Goal: Transaction & Acquisition: Download file/media

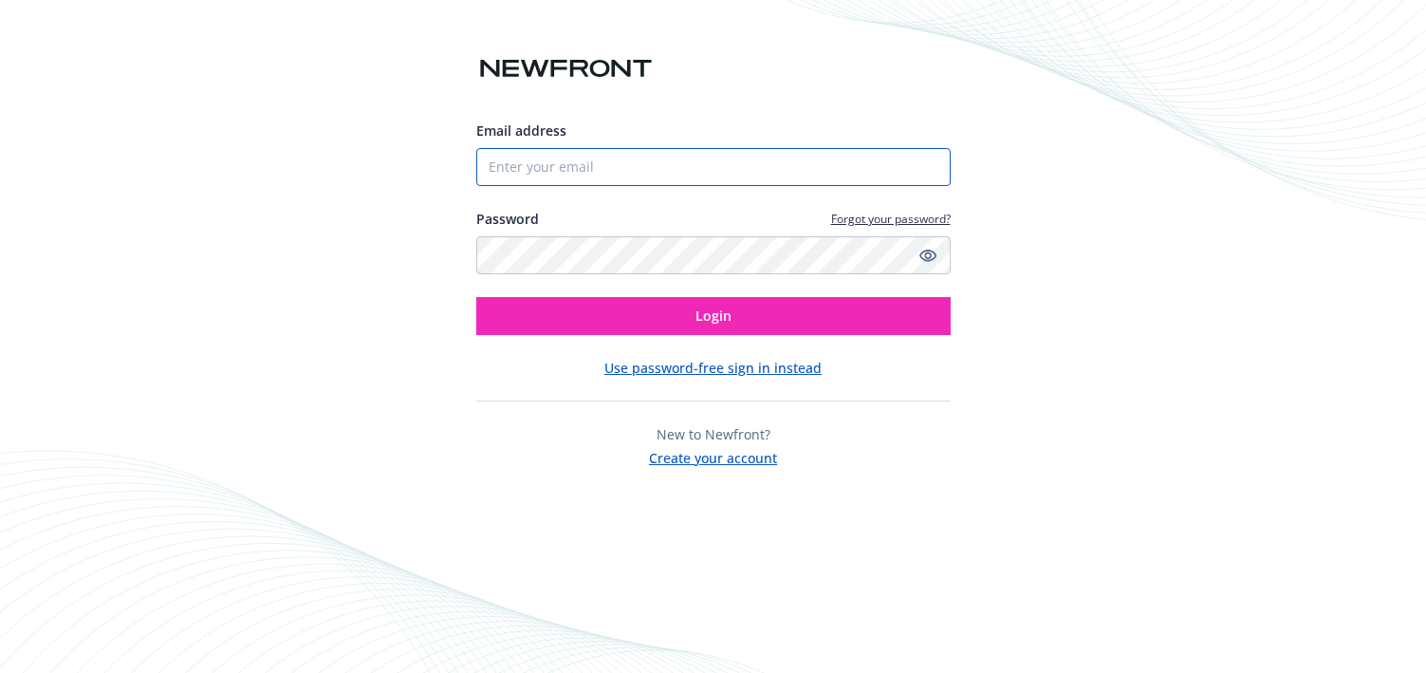
click at [791, 175] on input "Email address" at bounding box center [713, 167] width 474 height 38
type input "[PERSON_NAME][EMAIL_ADDRESS][DOMAIN_NAME]"
click at [921, 256] on icon "Show password" at bounding box center [927, 255] width 17 height 17
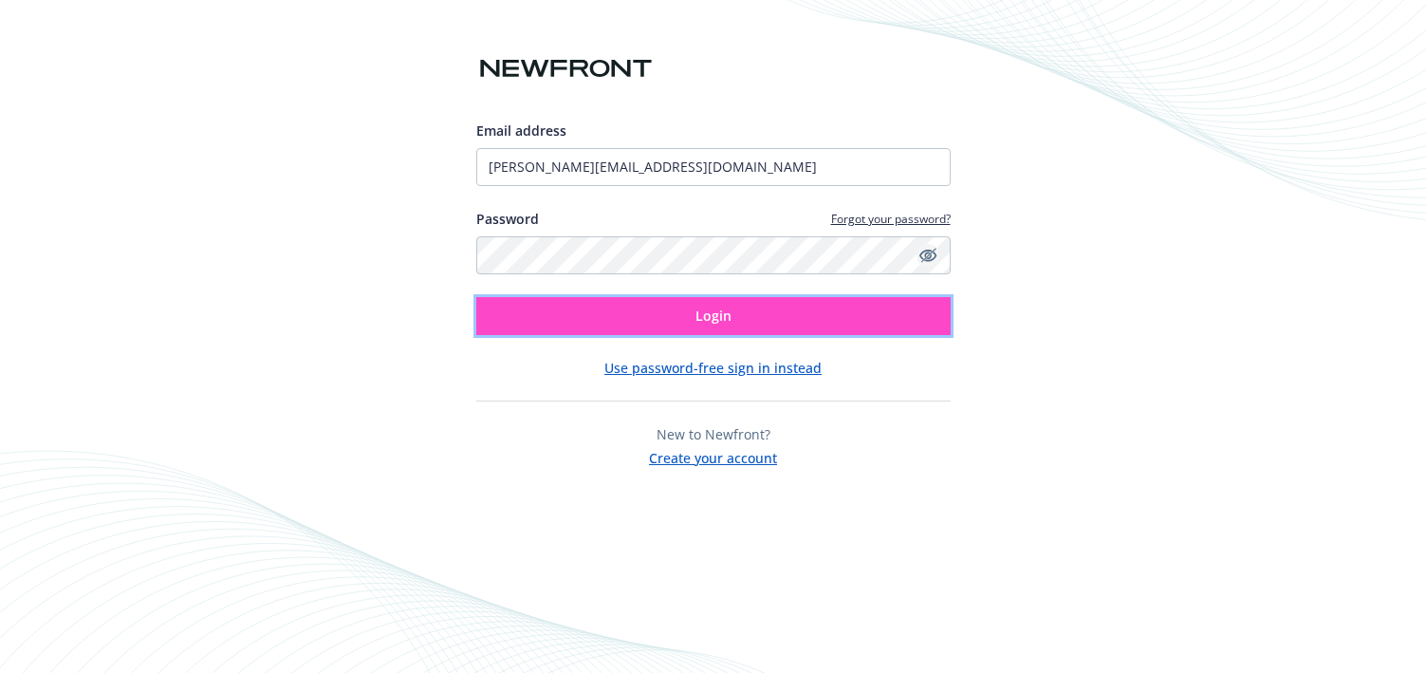
click at [865, 311] on button "Login" at bounding box center [713, 316] width 474 height 38
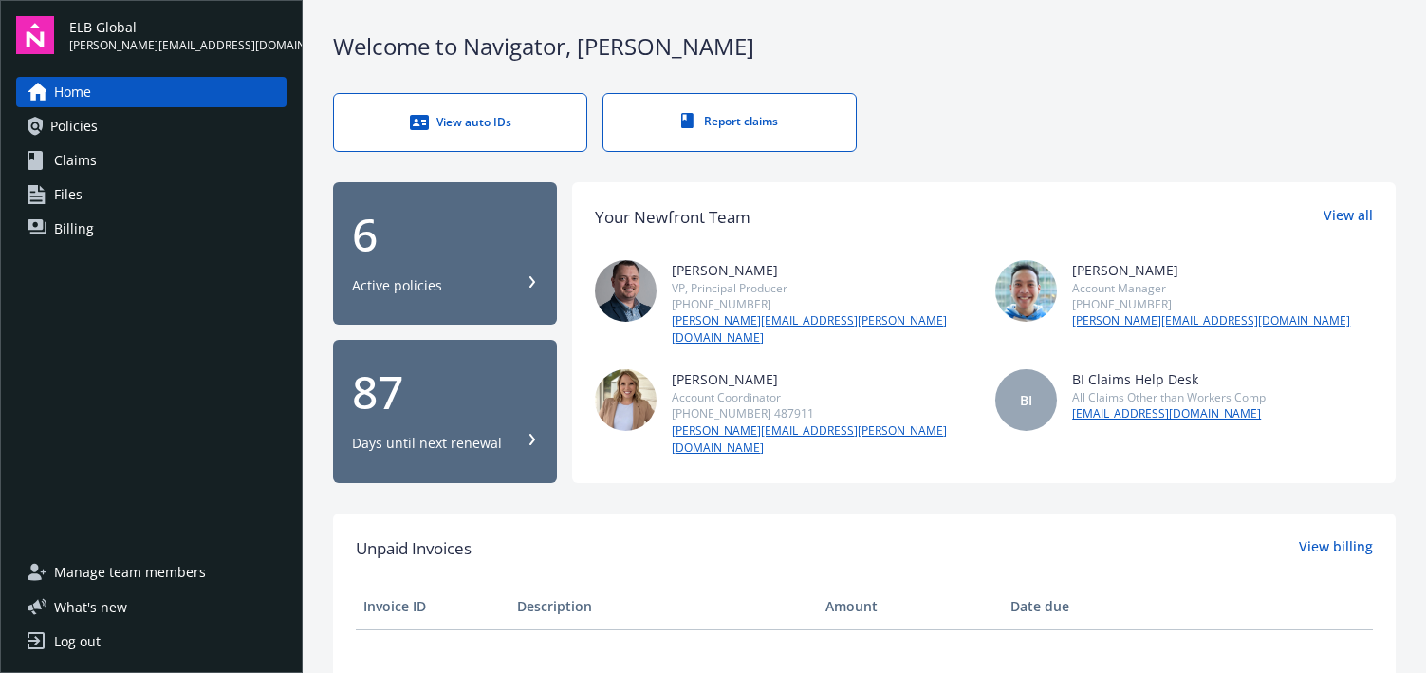
click at [97, 136] on span "Policies" at bounding box center [73, 126] width 47 height 30
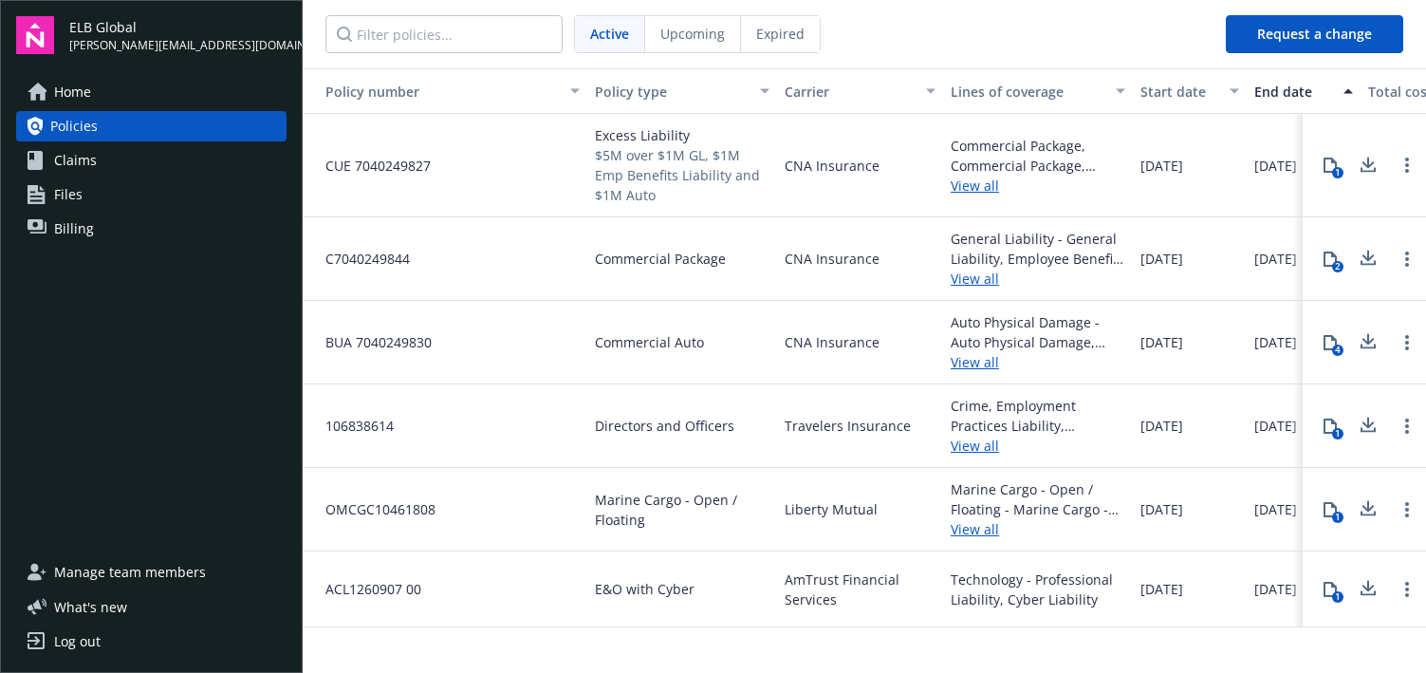
click at [974, 363] on link "View all" at bounding box center [1038, 362] width 175 height 20
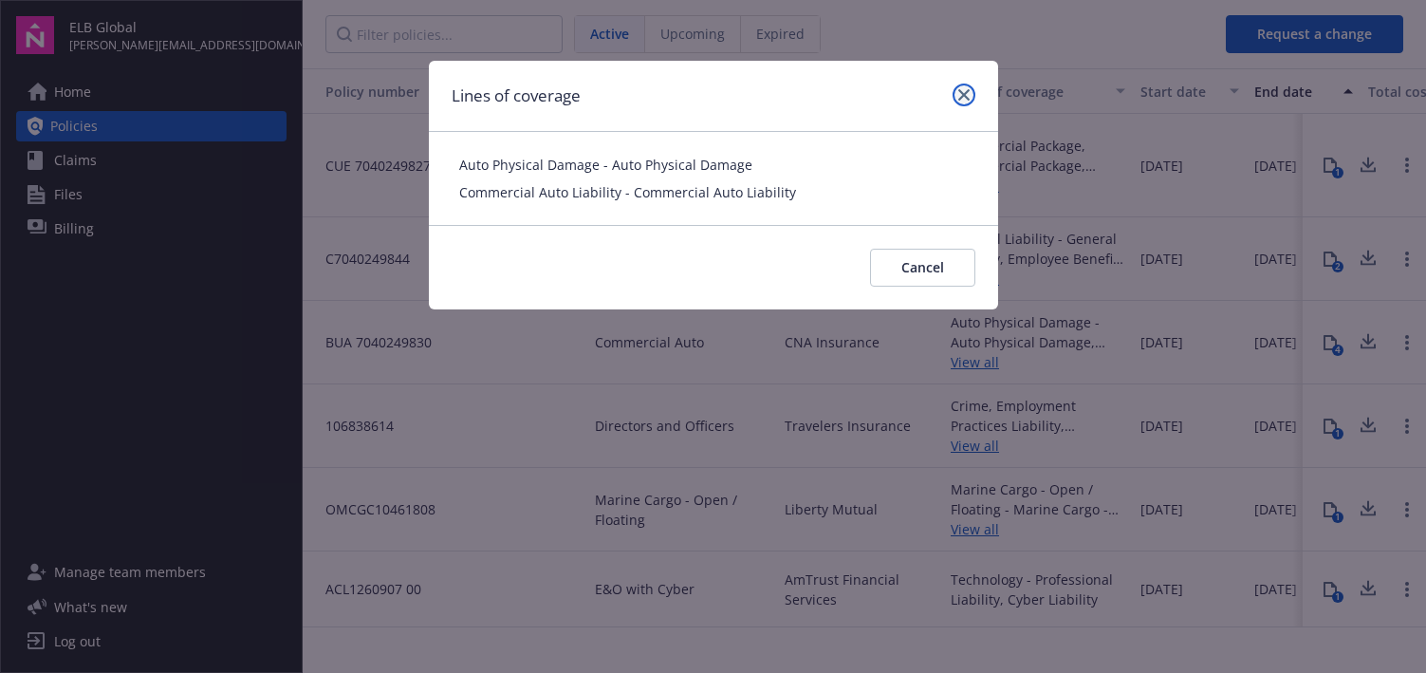
click at [960, 95] on icon "close" at bounding box center [963, 94] width 11 height 11
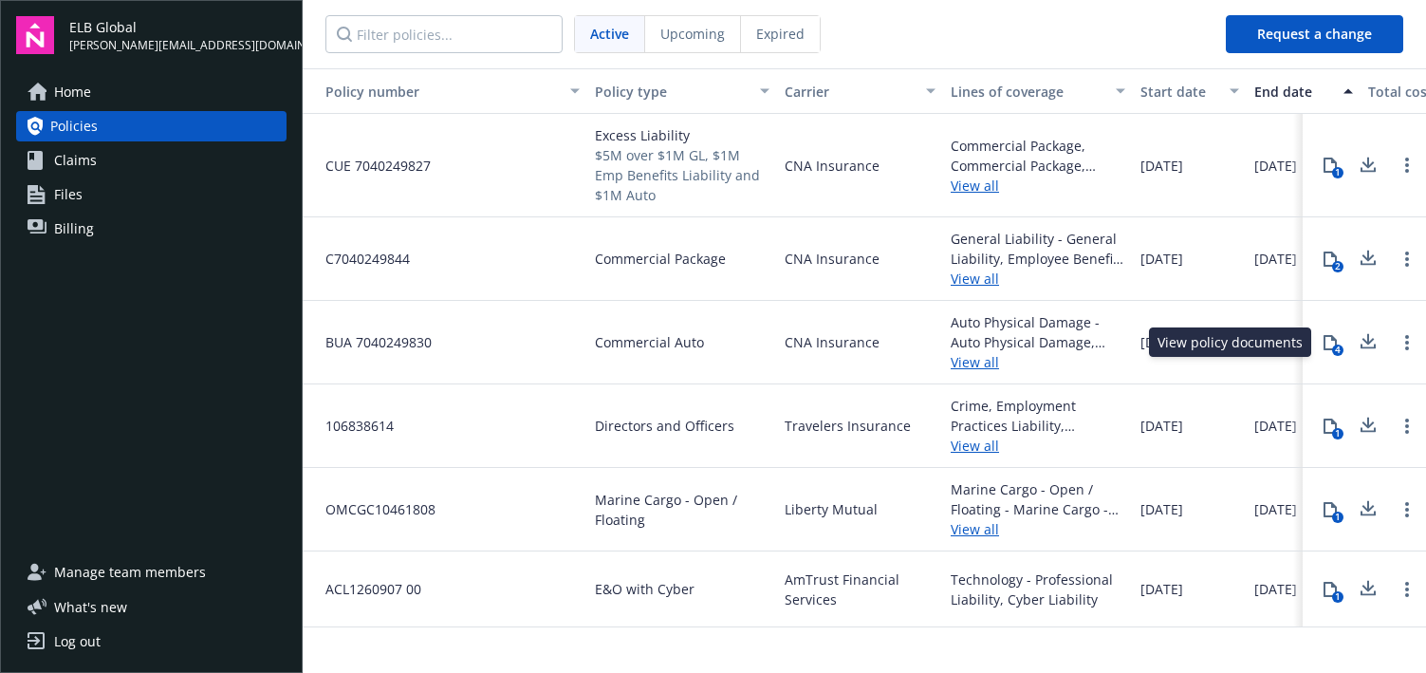
click at [1333, 347] on div "4" at bounding box center [1337, 349] width 11 height 11
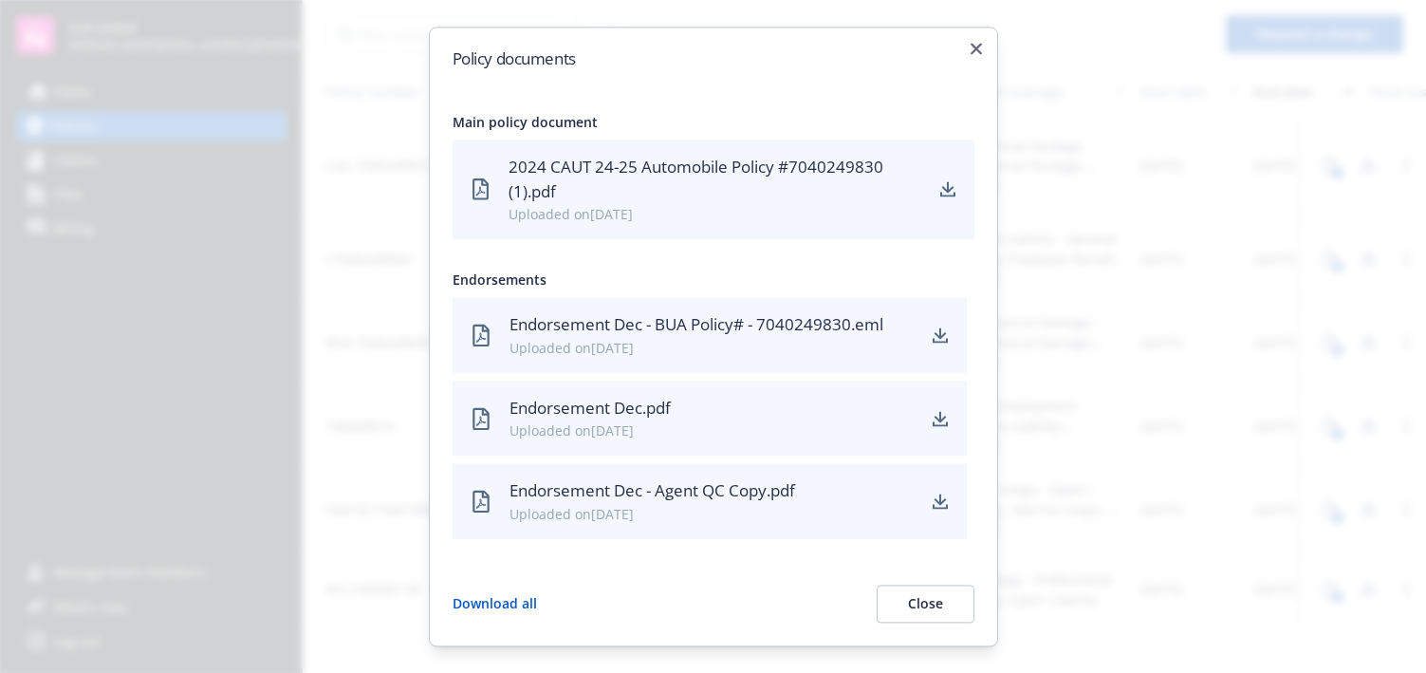
click at [660, 175] on div "2024 CAUT 24-25 Automobile Policy #7040249830 (1).pdf" at bounding box center [715, 180] width 414 height 50
click at [532, 188] on div "2024 CAUT 24-25 Automobile Policy #7040249830 (1).pdf" at bounding box center [715, 180] width 414 height 50
click at [950, 188] on icon "download" at bounding box center [947, 189] width 15 height 15
click at [981, 49] on icon "button" at bounding box center [975, 48] width 11 height 11
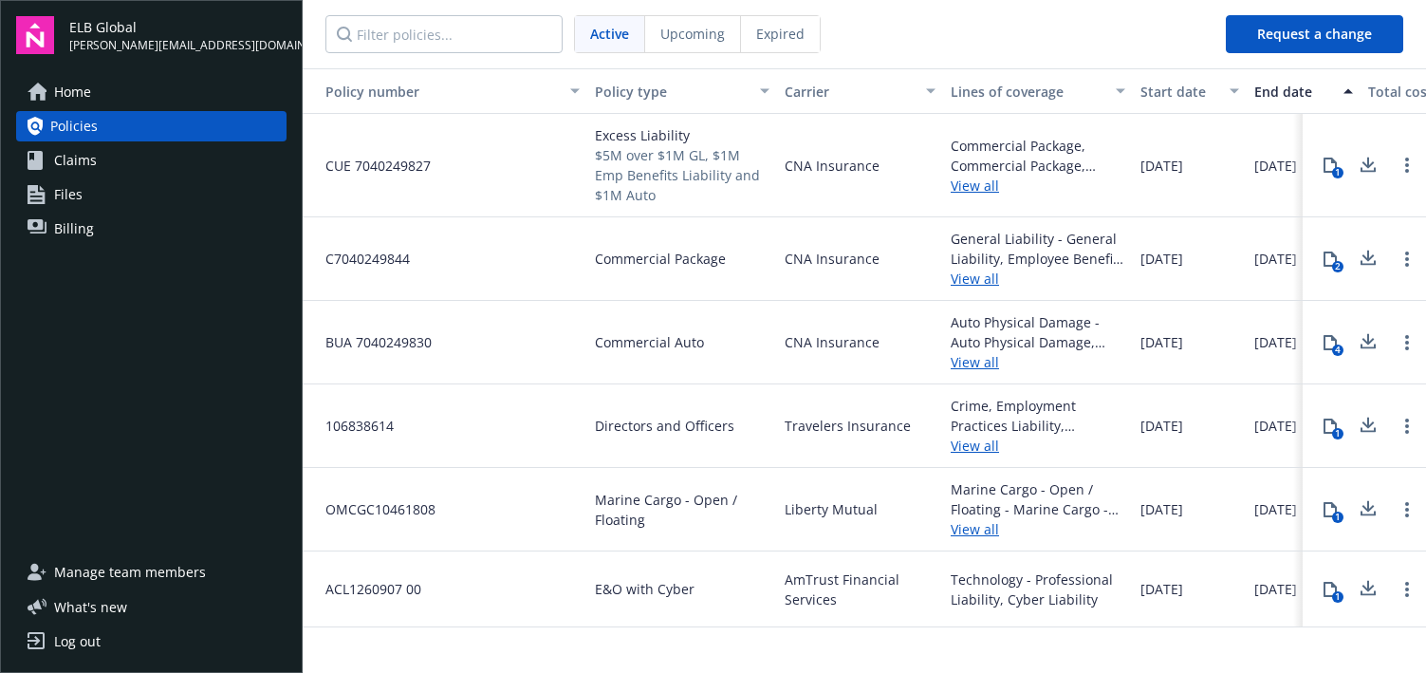
click at [84, 635] on div "Log out" at bounding box center [77, 641] width 46 height 30
